Goal: Information Seeking & Learning: Learn about a topic

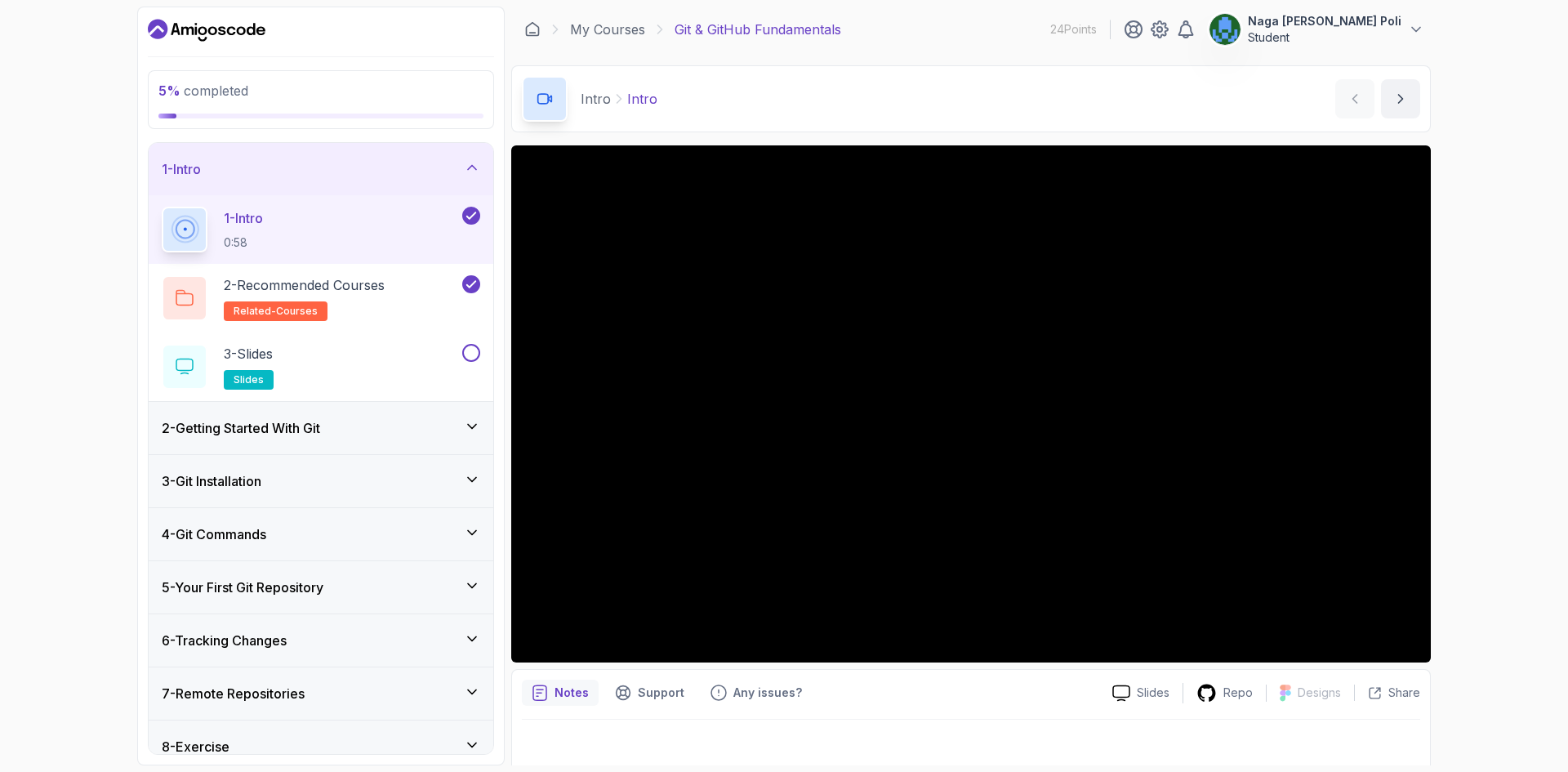
click at [285, 175] on div "1 - Intro" at bounding box center [320, 169] width 318 height 19
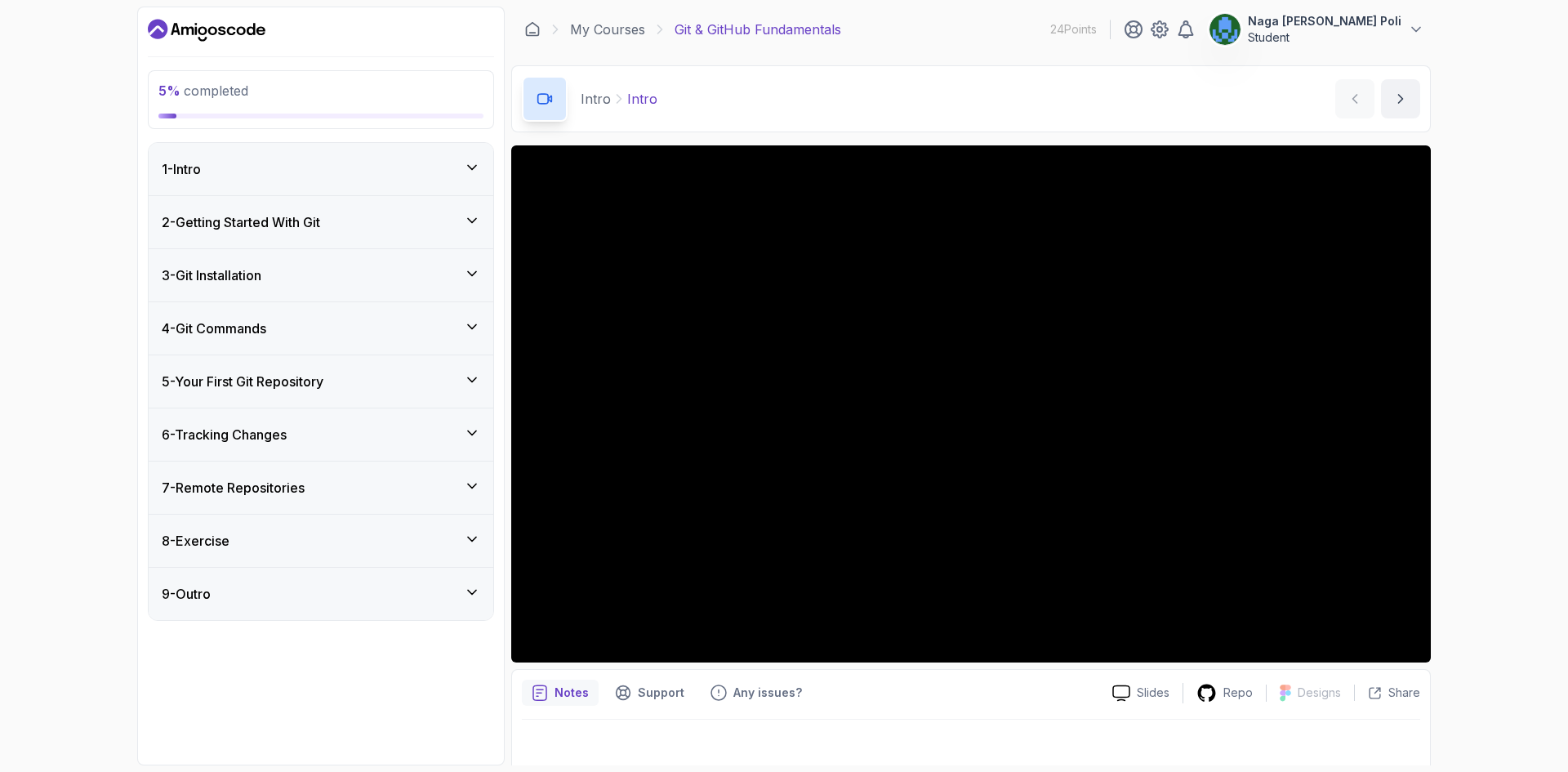
click at [327, 588] on div "9 - Outro" at bounding box center [320, 594] width 318 height 19
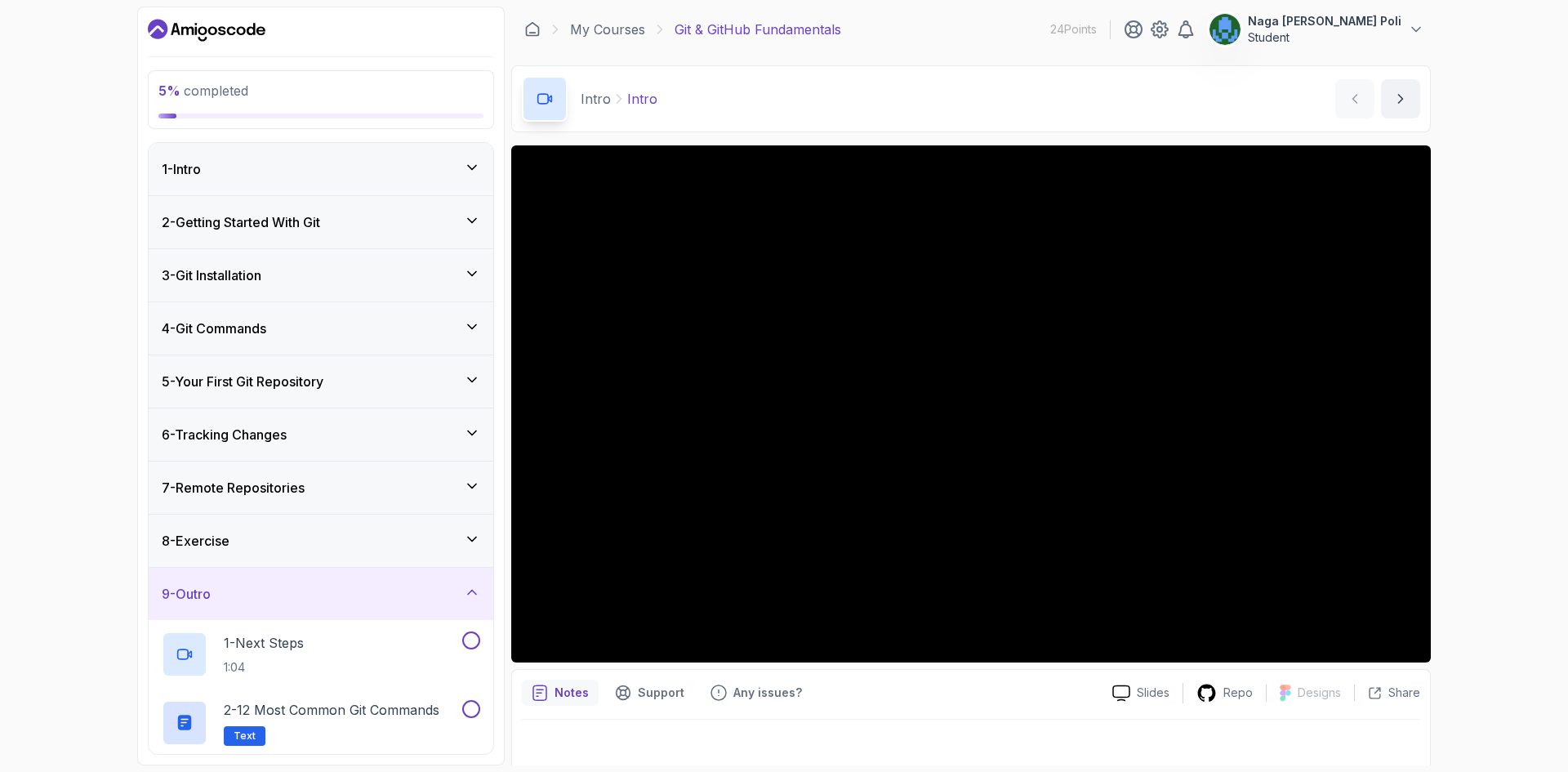
click at [327, 587] on div "9 - Outro" at bounding box center [320, 594] width 318 height 19
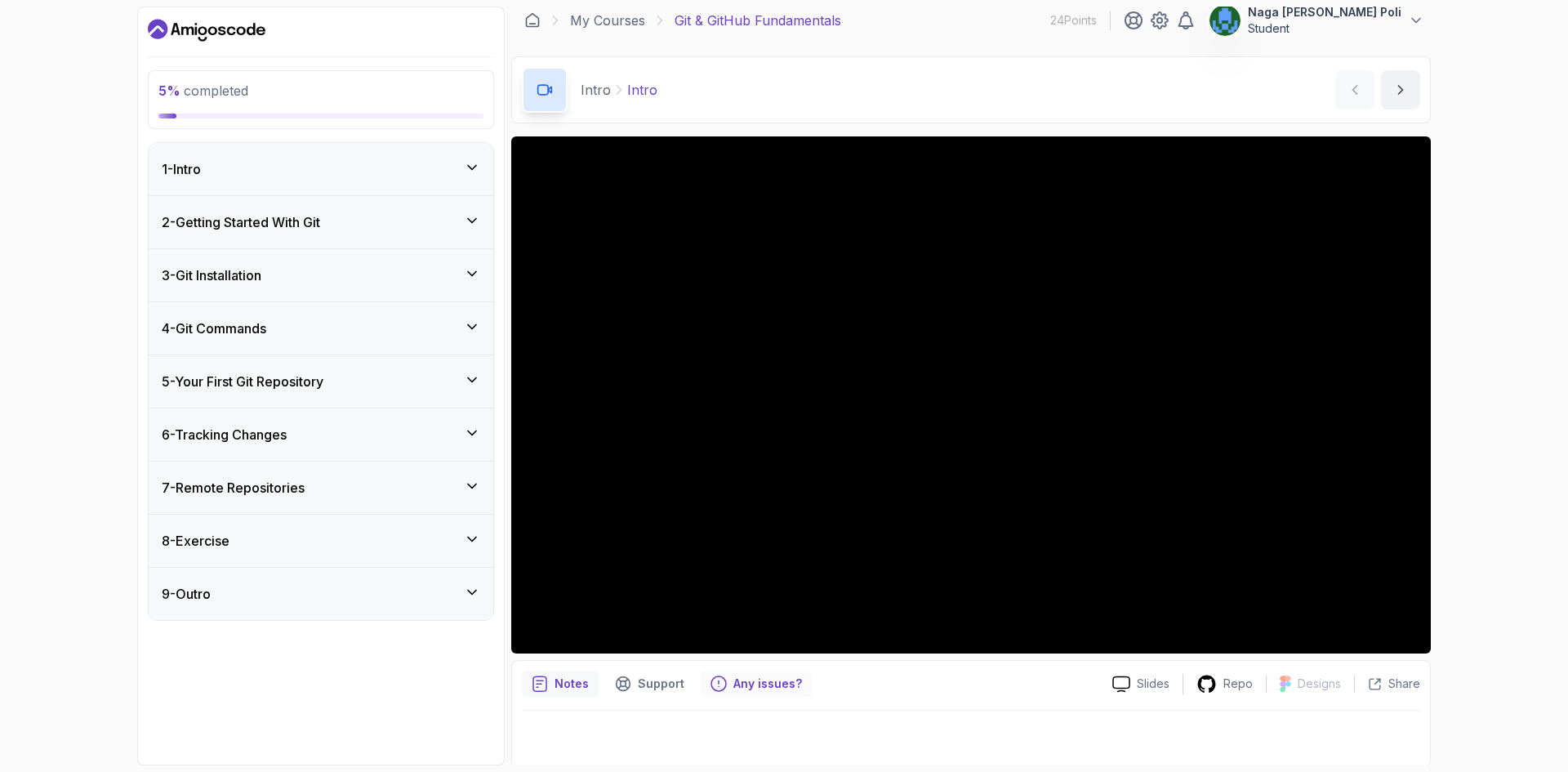
scroll to position [11, 0]
